Goal: Obtain resource: Download file/media

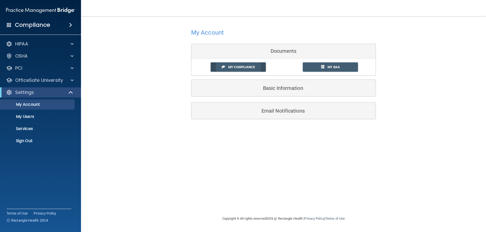
click at [240, 67] on span "My Compliance" at bounding box center [241, 67] width 27 height 4
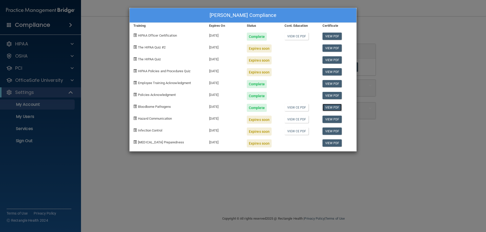
click at [331, 108] on link "View PDF" at bounding box center [331, 107] width 19 height 7
click at [328, 120] on link "View PDF" at bounding box center [331, 119] width 19 height 7
click at [291, 120] on link "View CE PDF" at bounding box center [296, 119] width 24 height 7
click at [256, 119] on div "Expires soon" at bounding box center [259, 120] width 25 height 8
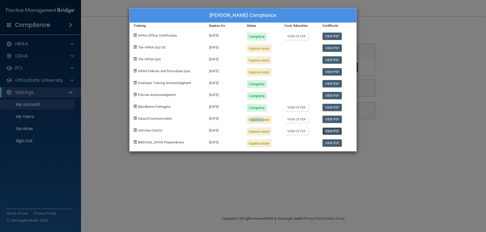
click at [335, 132] on link "View PDF" at bounding box center [331, 131] width 19 height 7
